Goal: Task Accomplishment & Management: Manage account settings

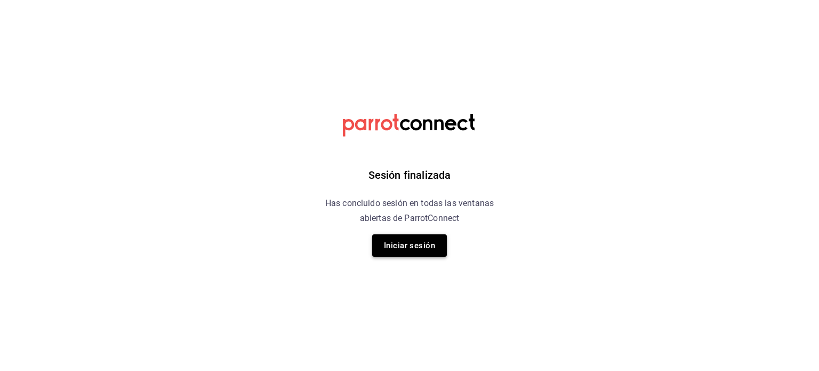
click at [420, 247] on button "Iniciar sesión" at bounding box center [409, 245] width 75 height 22
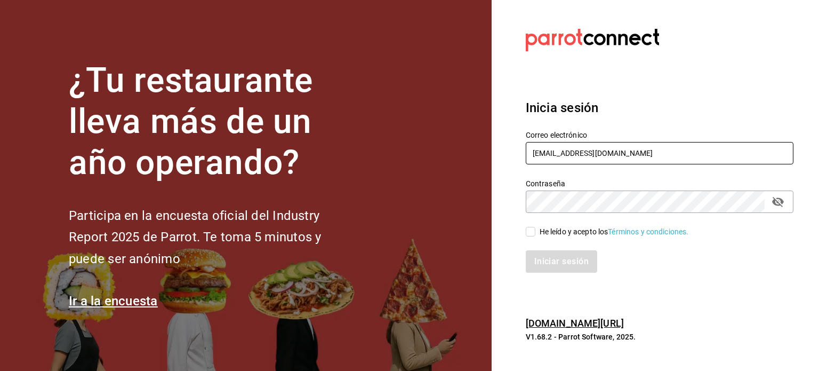
click at [667, 148] on input "lacasona@delcasco.com" at bounding box center [660, 153] width 268 height 22
paste input "angelopolitano@cdmx"
type input "angelopolitano@cdmx.com"
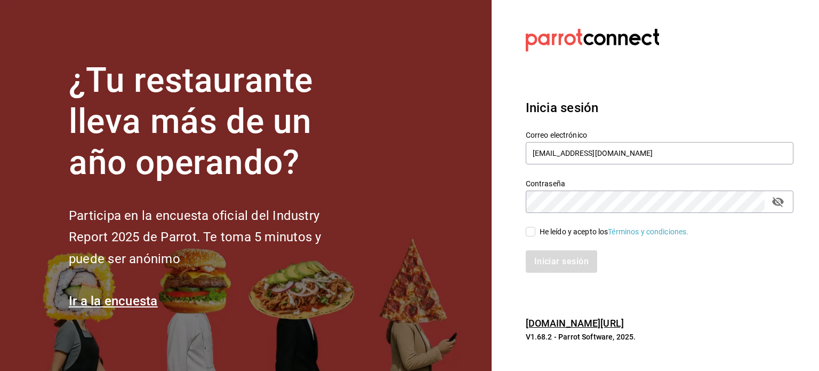
click at [571, 228] on div "He leído y acepto los Términos y condiciones." at bounding box center [614, 231] width 149 height 11
click at [535, 228] on input "He leído y acepto los Términos y condiciones." at bounding box center [531, 232] width 10 height 10
checkbox input "true"
click at [563, 262] on button "Iniciar sesión" at bounding box center [562, 261] width 73 height 22
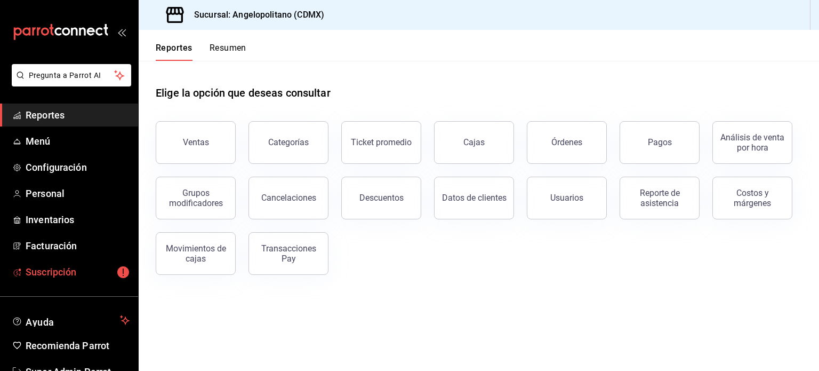
click at [51, 269] on span "Suscripción" at bounding box center [78, 271] width 104 height 14
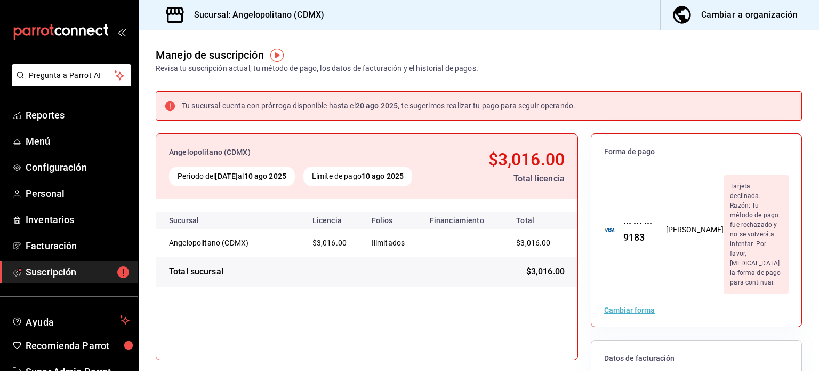
click at [623, 293] on div "Cambiar forma" at bounding box center [696, 309] width 210 height 33
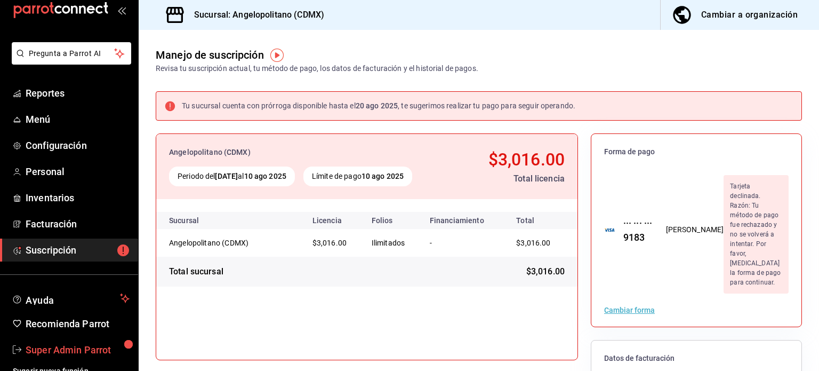
scroll to position [31, 0]
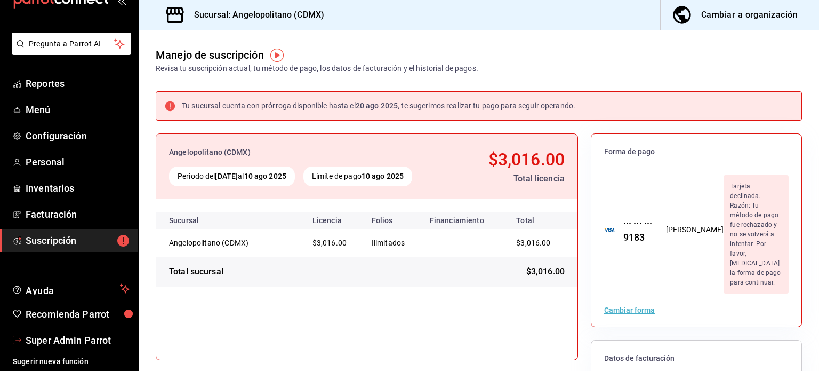
drag, startPoint x: 65, startPoint y: 337, endPoint x: 72, endPoint y: 334, distance: 7.4
click at [65, 337] on span "Super Admin Parrot" at bounding box center [78, 340] width 104 height 14
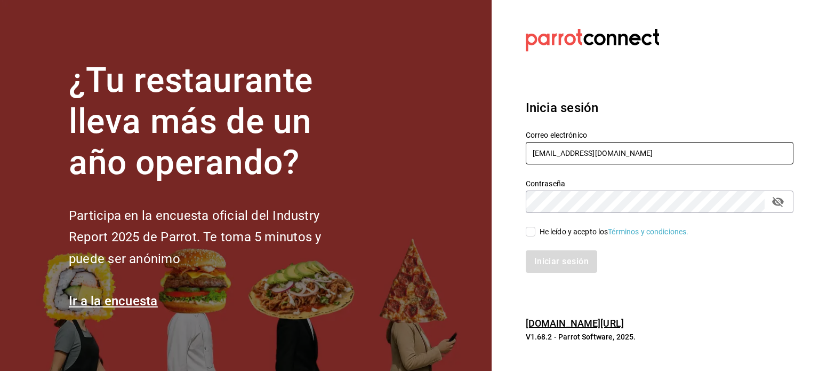
click at [604, 155] on input "angelopolitano@cdmx.com" at bounding box center [660, 153] width 268 height 22
paste input "losparientes"
type input "losparientes@cdmx.com"
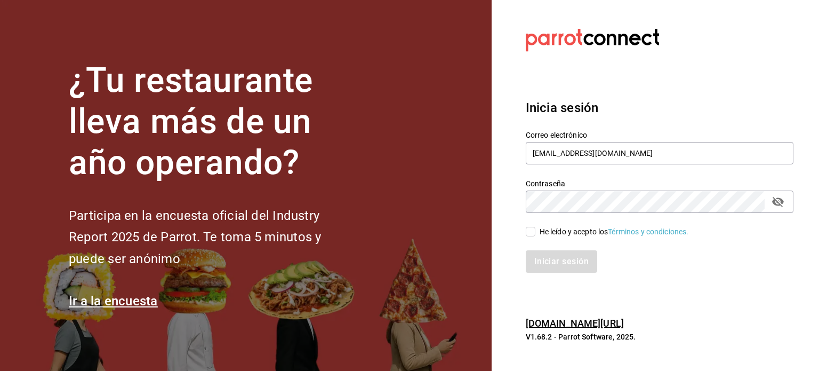
click at [574, 231] on div "He leído y acepto los Términos y condiciones." at bounding box center [614, 231] width 149 height 11
click at [535, 231] on input "He leído y acepto los Términos y condiciones." at bounding box center [531, 232] width 10 height 10
checkbox input "true"
click at [571, 257] on button "Iniciar sesión" at bounding box center [562, 261] width 73 height 22
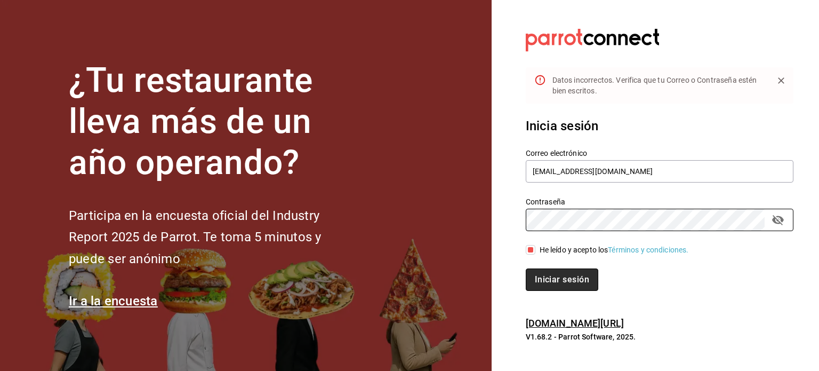
click at [565, 283] on button "Iniciar sesión" at bounding box center [562, 279] width 73 height 22
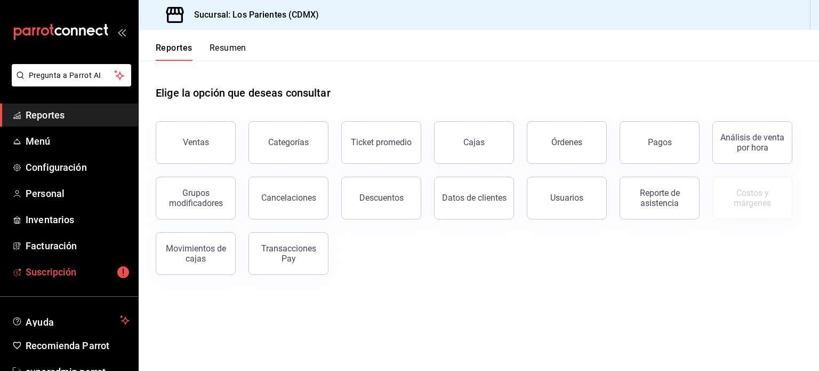
click at [60, 275] on span "Suscripción" at bounding box center [78, 271] width 104 height 14
